Goal: Task Accomplishment & Management: Complete application form

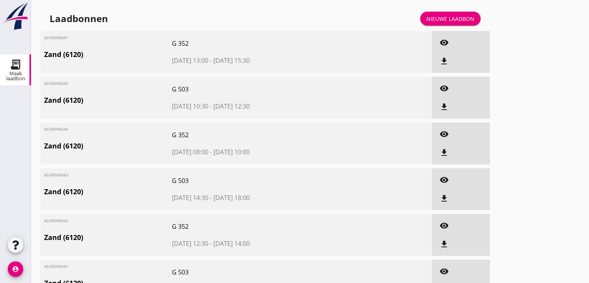
click at [461, 20] on div "Nieuwe laadbon" at bounding box center [451, 19] width 48 height 8
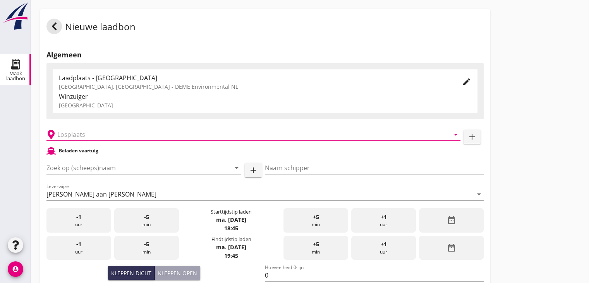
click at [89, 137] on input "text" at bounding box center [248, 134] width 382 height 12
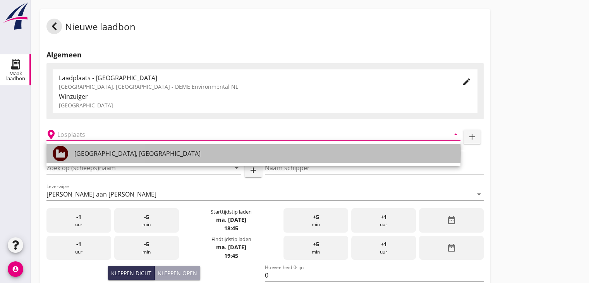
click at [90, 152] on div "[GEOGRAPHIC_DATA], [GEOGRAPHIC_DATA]" at bounding box center [264, 153] width 380 height 9
type input "[GEOGRAPHIC_DATA], [GEOGRAPHIC_DATA]"
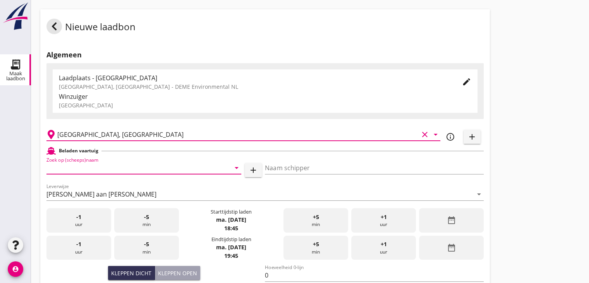
click at [96, 170] on input "Zoek op (scheeps)naam" at bounding box center [132, 168] width 173 height 12
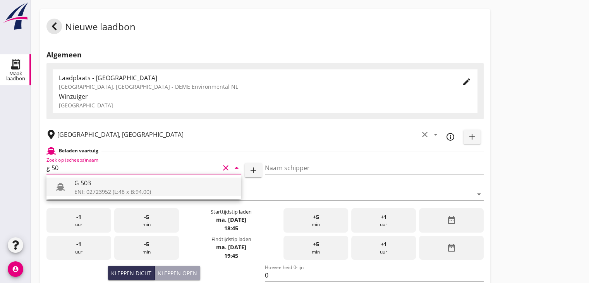
click at [157, 180] on div "G 503" at bounding box center [154, 182] width 161 height 9
type input "G 503"
type input "[PERSON_NAME]"
type input "517"
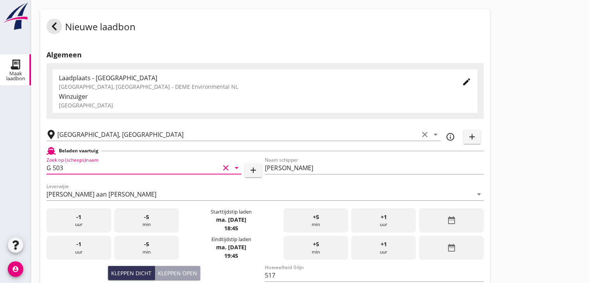
type input "G 503"
click at [452, 219] on icon "date_range" at bounding box center [451, 219] width 9 height 9
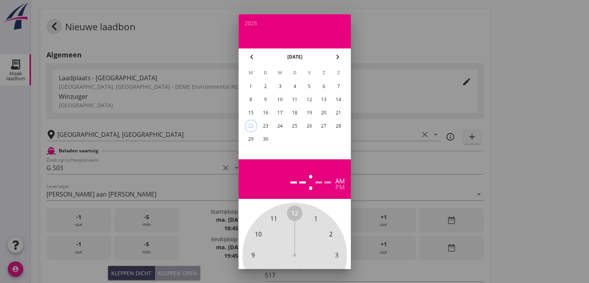
click at [248, 125] on div "22" at bounding box center [251, 126] width 12 height 12
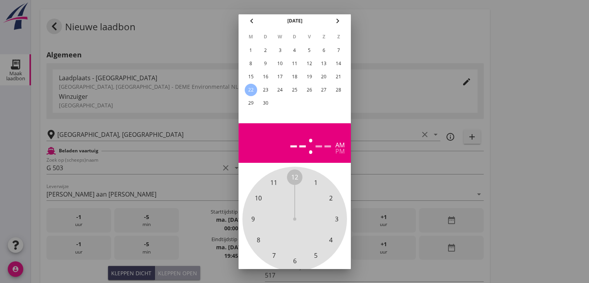
scroll to position [74, 0]
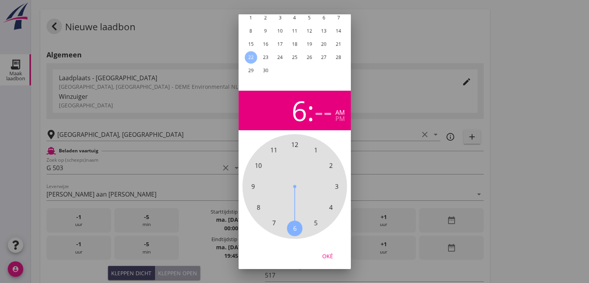
click at [296, 222] on span "6" at bounding box center [294, 227] width 15 height 15
click at [292, 224] on span "30" at bounding box center [294, 228] width 7 height 9
click at [295, 222] on div "00 05 10 15 20 25 30 35 40 45 50 55" at bounding box center [295, 186] width 84 height 84
click at [326, 251] on div "Oké" at bounding box center [328, 255] width 22 height 8
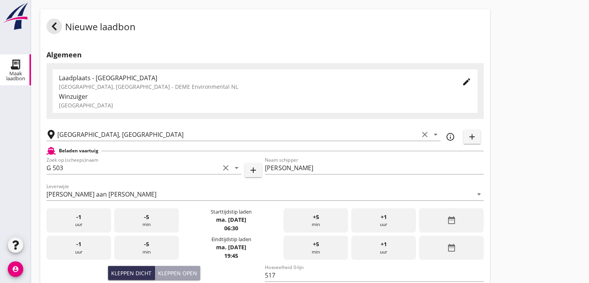
click at [463, 241] on div "date_range" at bounding box center [451, 248] width 65 height 24
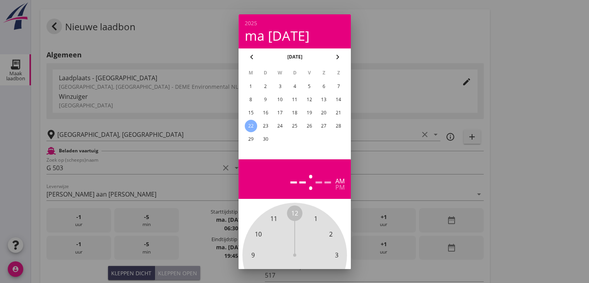
click at [252, 126] on div "22" at bounding box center [250, 126] width 12 height 12
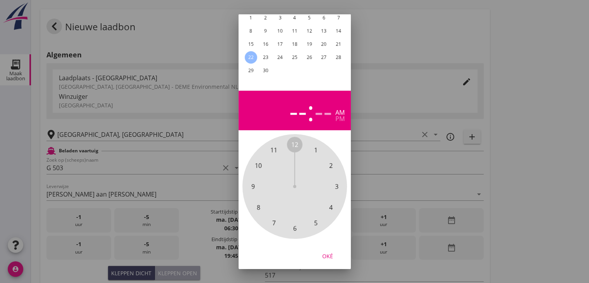
click at [272, 218] on span "7" at bounding box center [273, 222] width 3 height 9
click at [296, 224] on span "30" at bounding box center [294, 228] width 7 height 9
click at [333, 251] on div "Oké" at bounding box center [328, 255] width 22 height 8
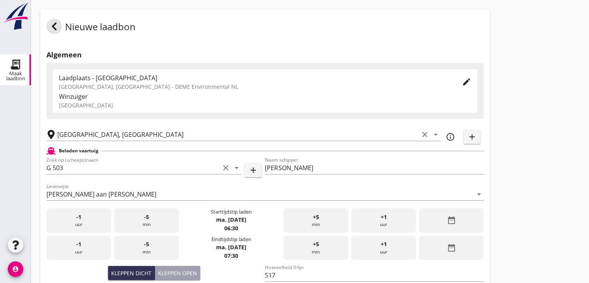
click at [509, 182] on div "Nieuwe laadbon Algemeen Laadplaats - [GEOGRAPHIC_DATA] [GEOGRAPHIC_DATA], [GEOG…" at bounding box center [310, 277] width 558 height 554
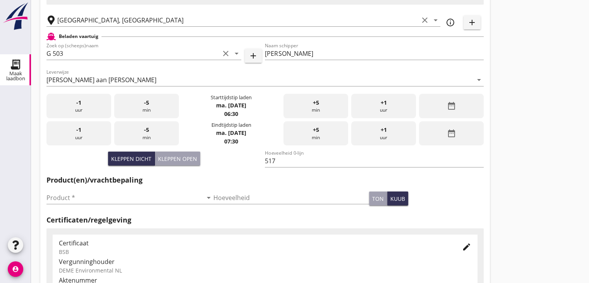
scroll to position [116, 0]
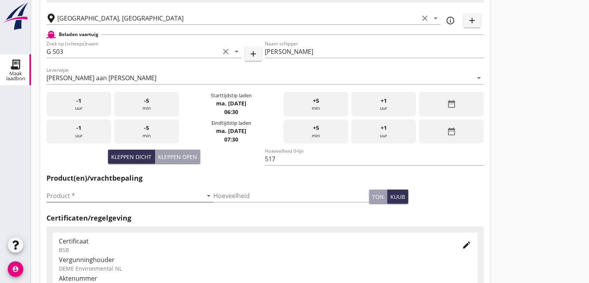
click at [80, 196] on input "Product *" at bounding box center [124, 195] width 156 height 12
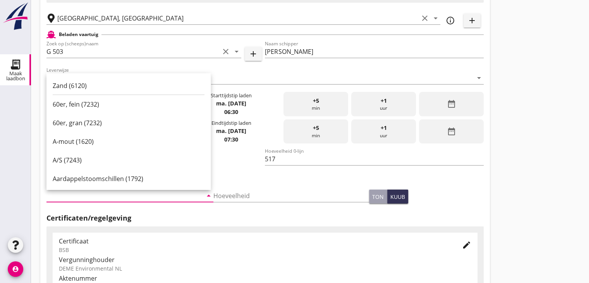
click at [75, 89] on div "Zand (6120)" at bounding box center [129, 85] width 152 height 9
type input "Zand (6120)"
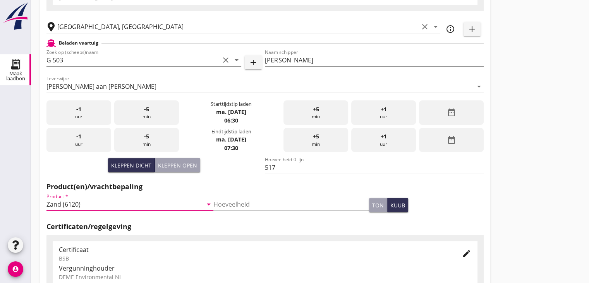
scroll to position [271, 0]
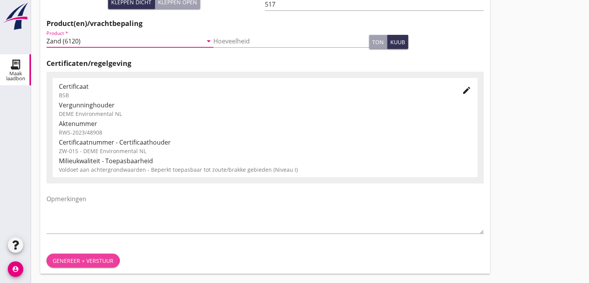
click at [81, 261] on div "Genereer + verstuur" at bounding box center [83, 260] width 61 height 8
